Goal: Find contact information: Find contact information

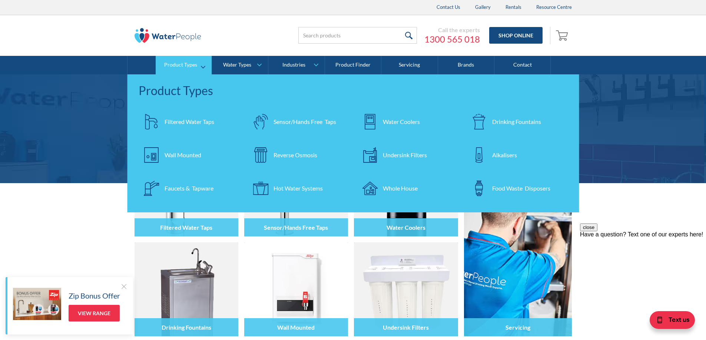
click at [276, 163] on link "Reverse Osmosis" at bounding box center [298, 155] width 102 height 26
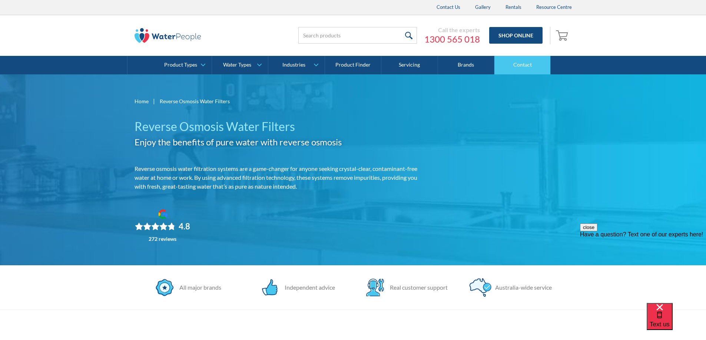
click at [532, 67] on link "Contact" at bounding box center [522, 65] width 56 height 19
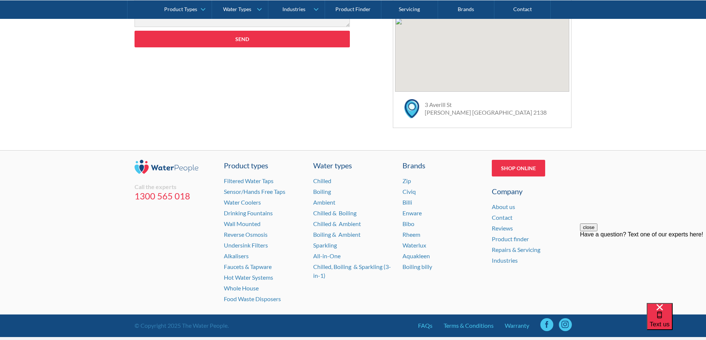
scroll to position [492, 0]
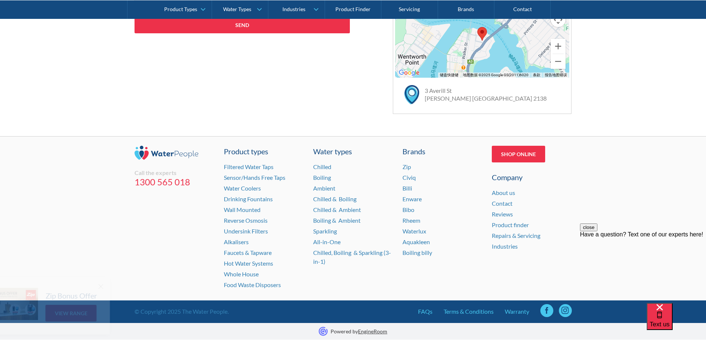
click at [544, 308] on link at bounding box center [546, 311] width 13 height 13
